Goal: Task Accomplishment & Management: Manage account settings

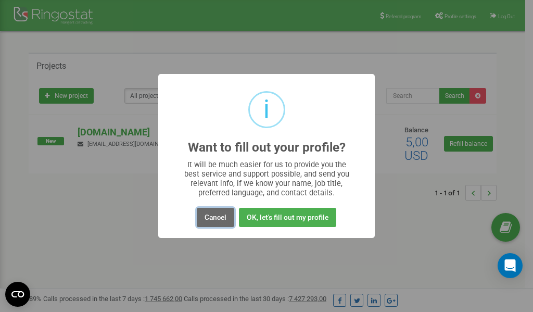
click at [217, 215] on button "Cancel" at bounding box center [215, 217] width 37 height 19
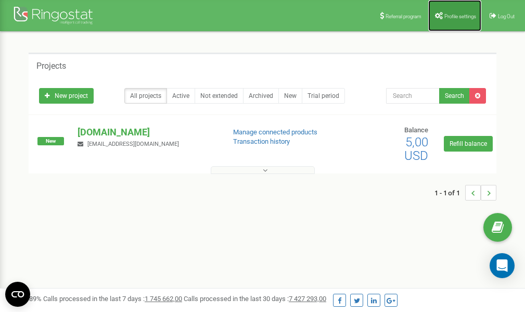
click at [450, 18] on span "Profile settings" at bounding box center [461, 17] width 32 height 6
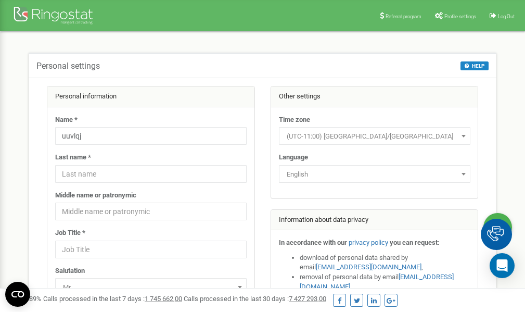
scroll to position [52, 0]
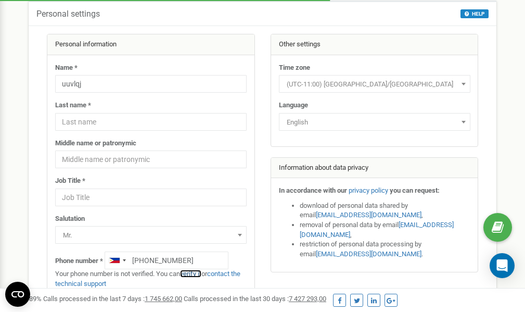
click at [193, 274] on link "verify it" at bounding box center [190, 274] width 21 height 8
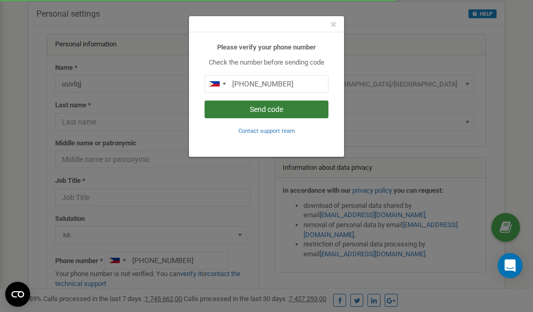
click at [276, 110] on button "Send code" at bounding box center [267, 110] width 124 height 18
